Goal: Submit feedback/report problem

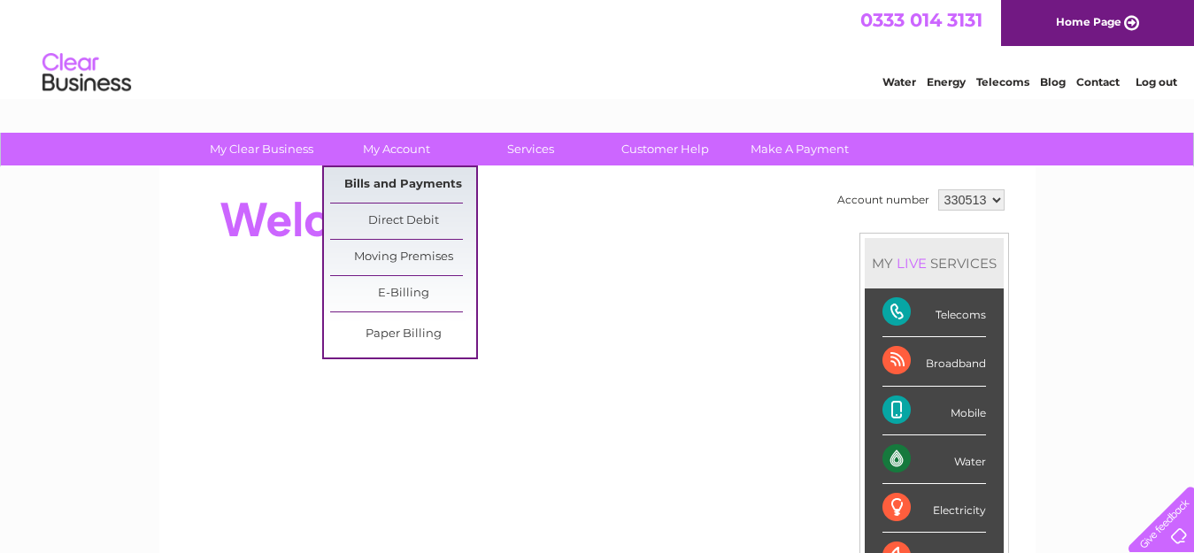
click at [405, 190] on link "Bills and Payments" at bounding box center [403, 184] width 146 height 35
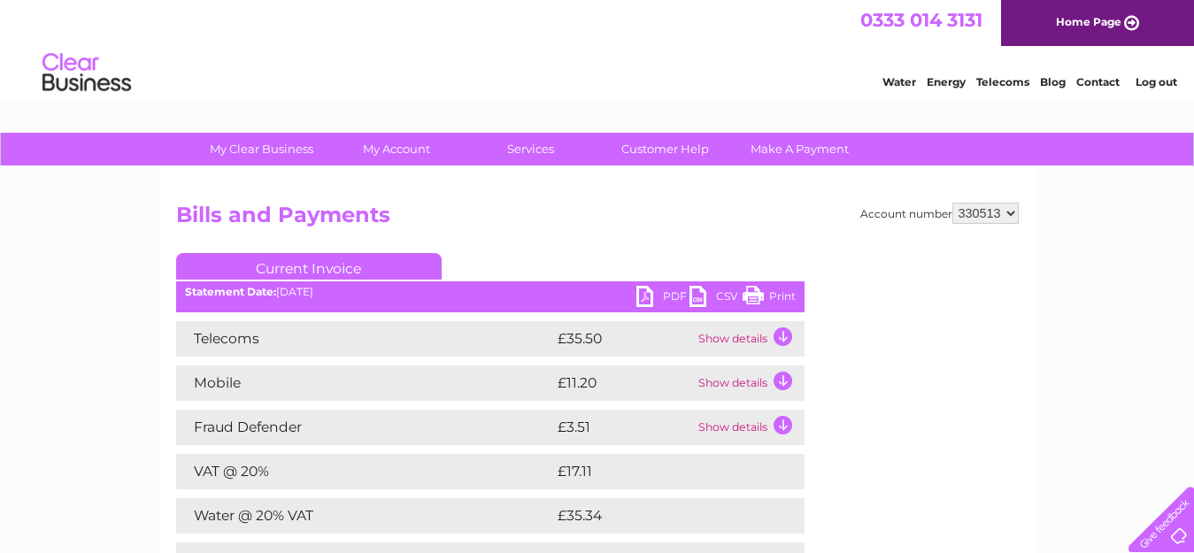
click at [717, 336] on td "Show details" at bounding box center [749, 338] width 111 height 35
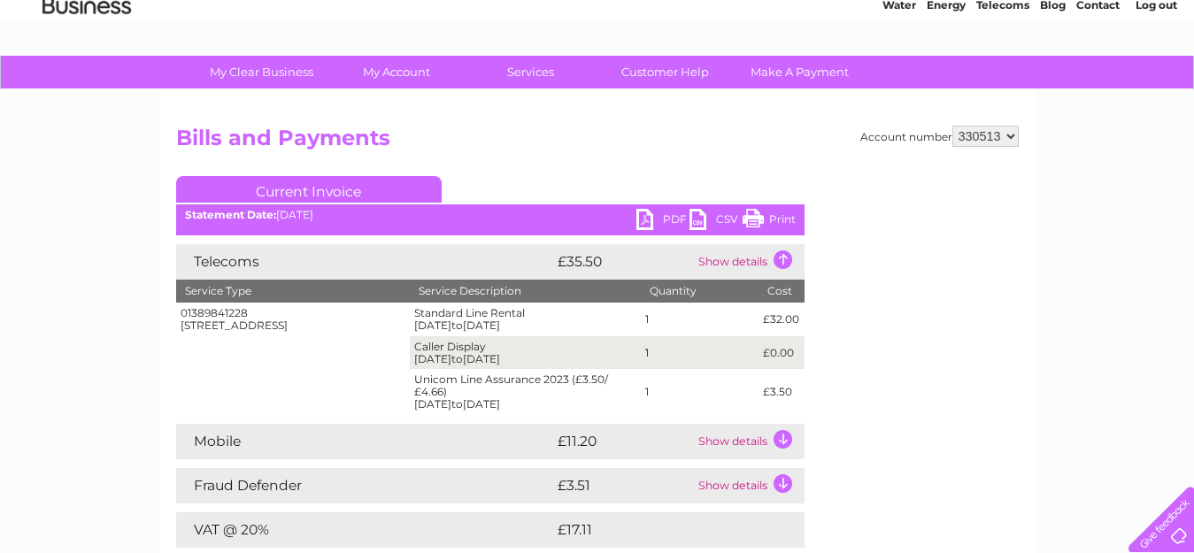
scroll to position [75, 0]
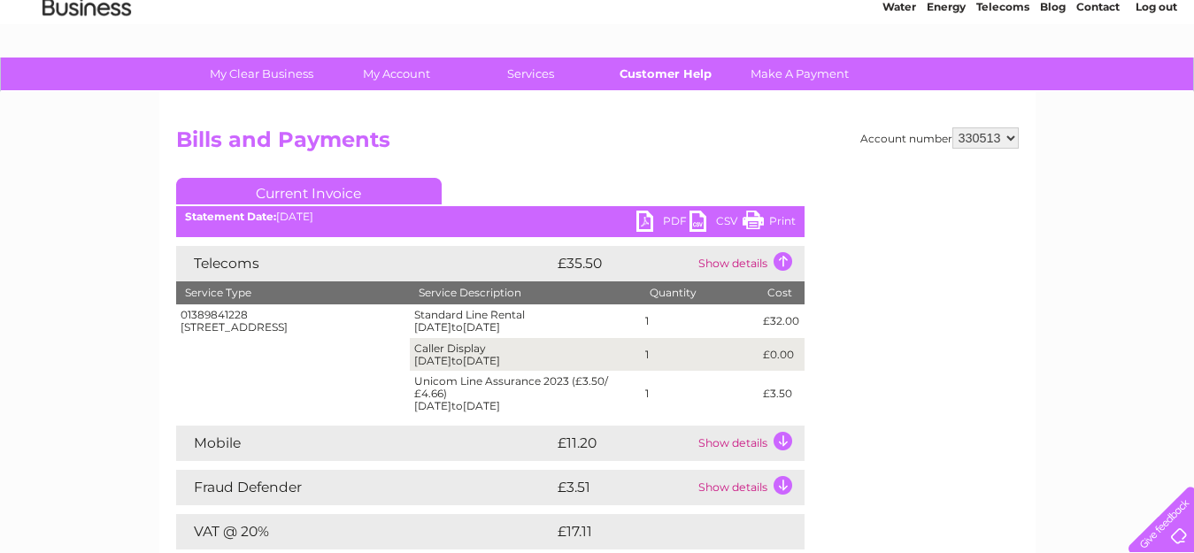
click at [672, 81] on link "Customer Help" at bounding box center [665, 74] width 146 height 33
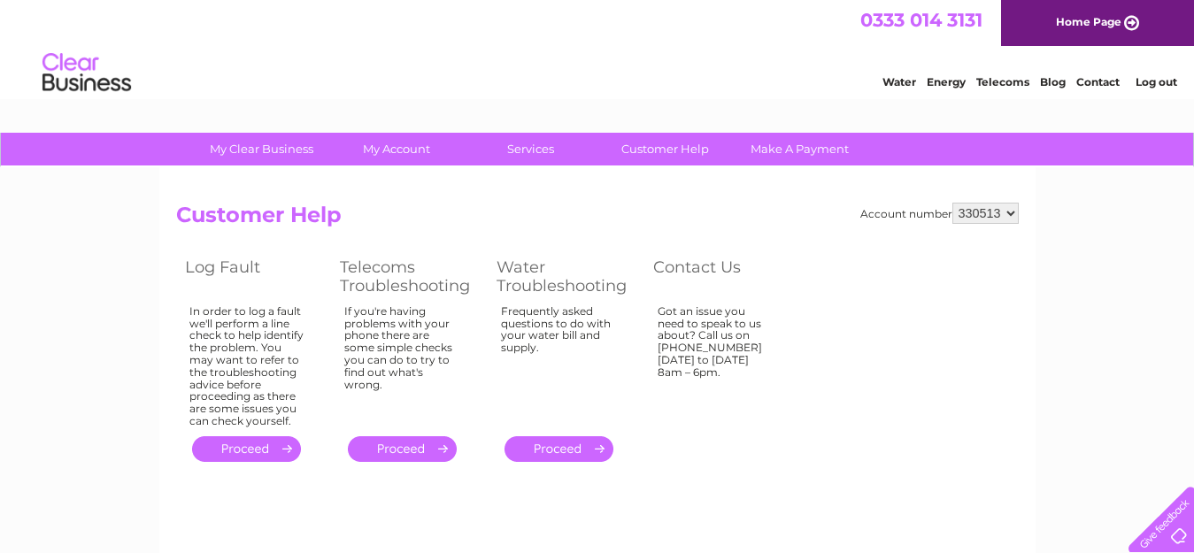
click at [415, 453] on link "." at bounding box center [402, 450] width 109 height 26
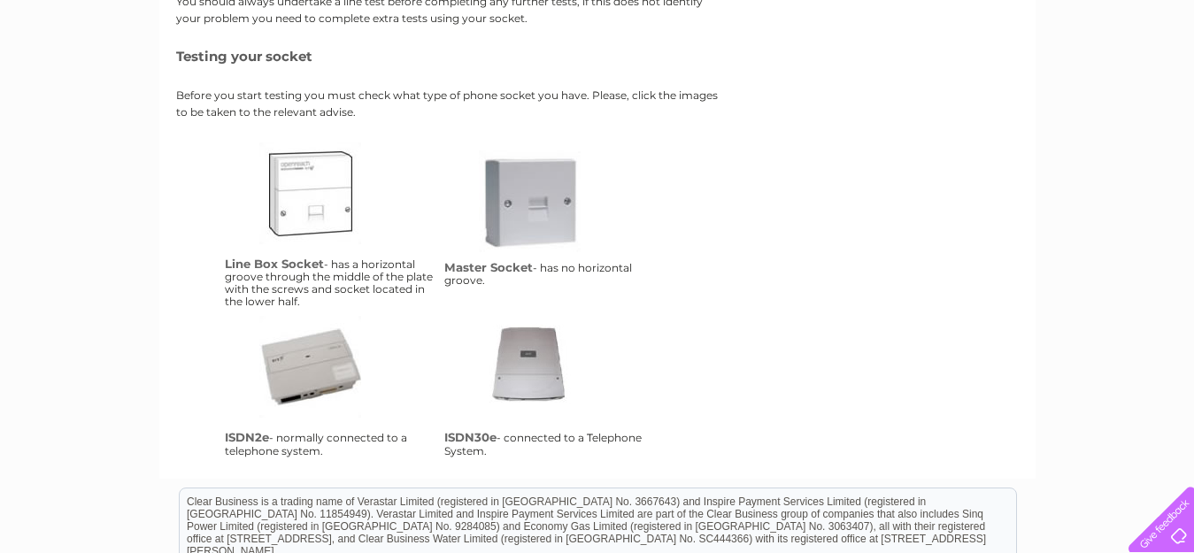
scroll to position [317, 0]
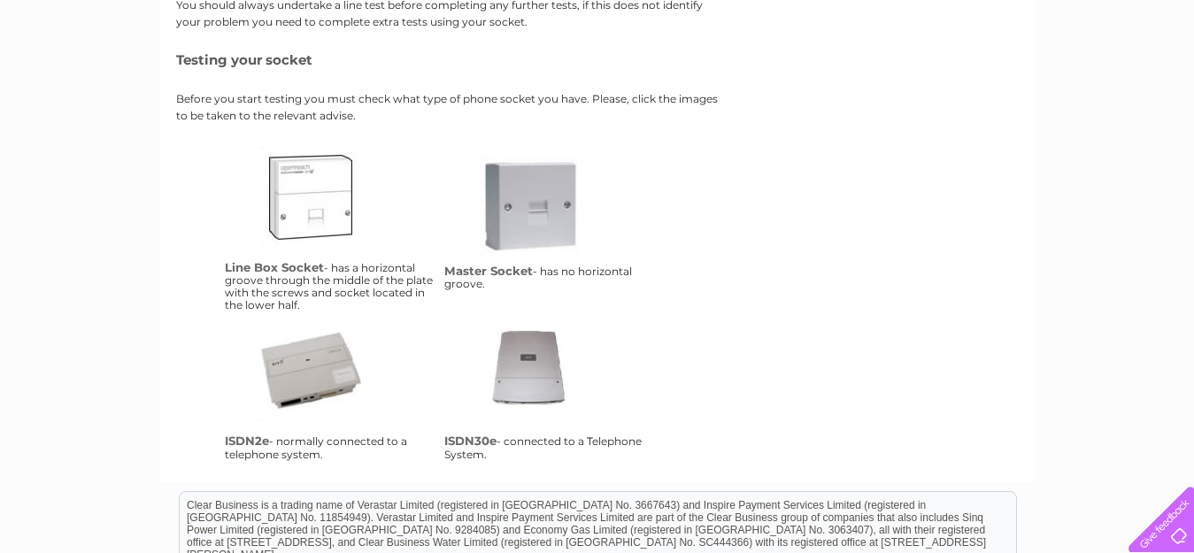
click at [546, 205] on link "ms" at bounding box center [550, 225] width 142 height 142
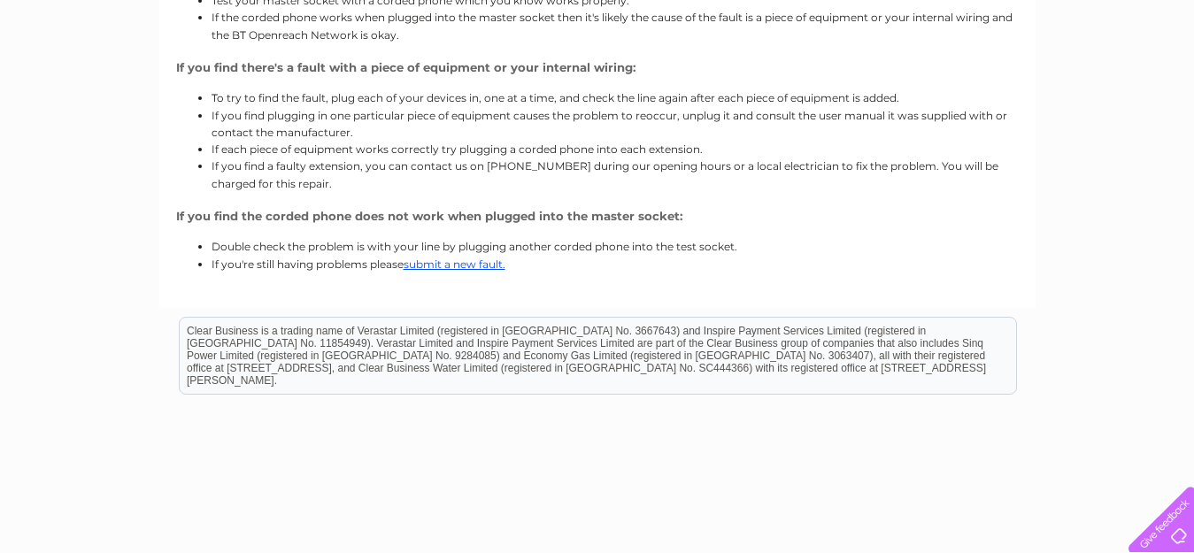
scroll to position [411, 0]
click at [483, 259] on link "submit a new fault." at bounding box center [455, 262] width 102 height 13
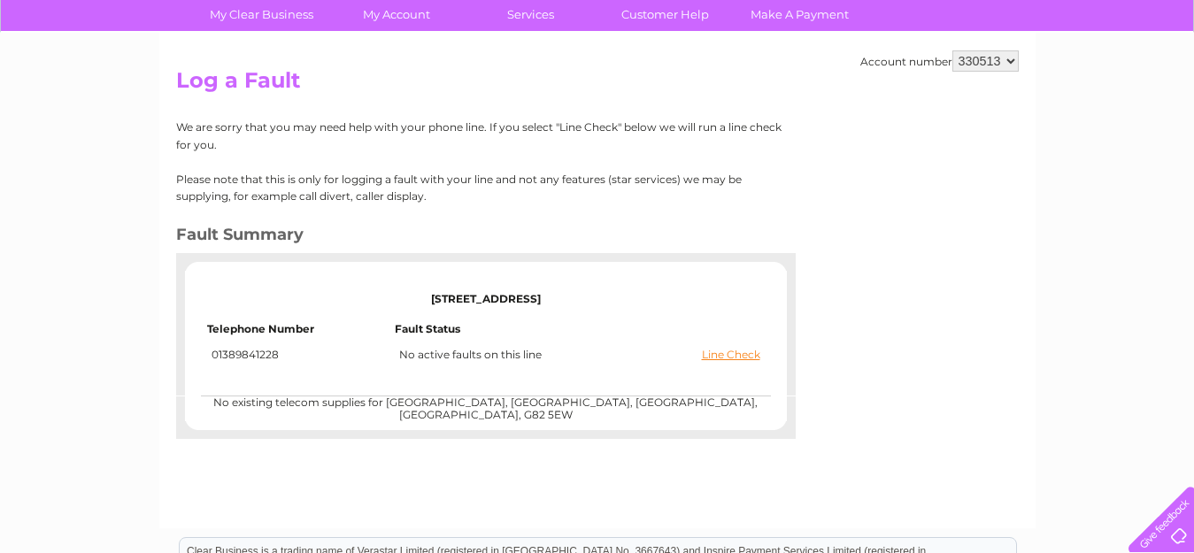
scroll to position [135, 0]
click at [736, 354] on link "Line Check" at bounding box center [731, 354] width 58 height 12
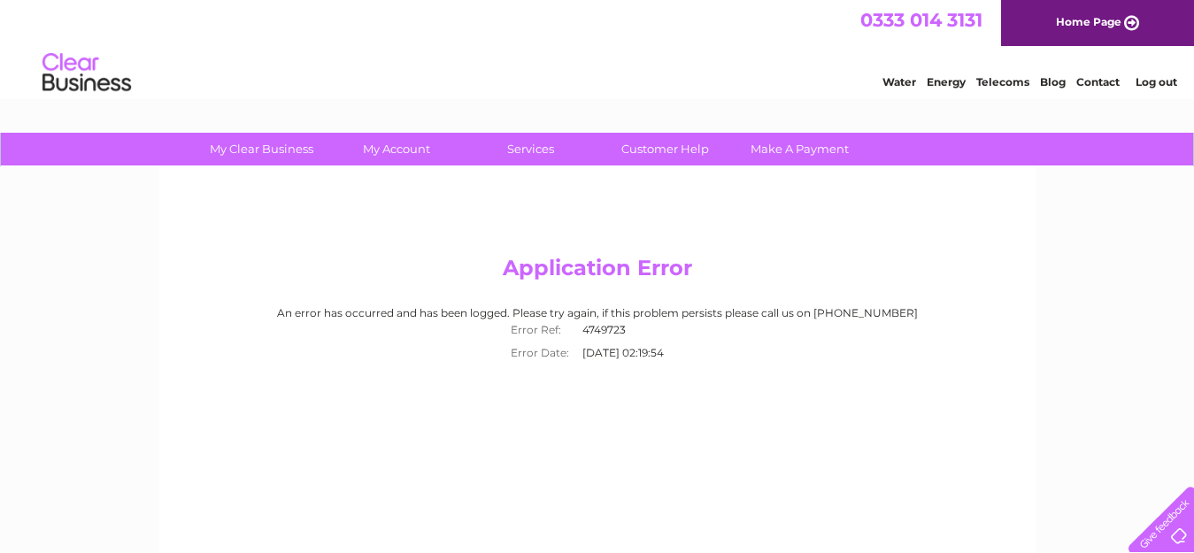
click at [1093, 77] on link "Contact" at bounding box center [1098, 81] width 43 height 13
